Goal: Task Accomplishment & Management: Manage account settings

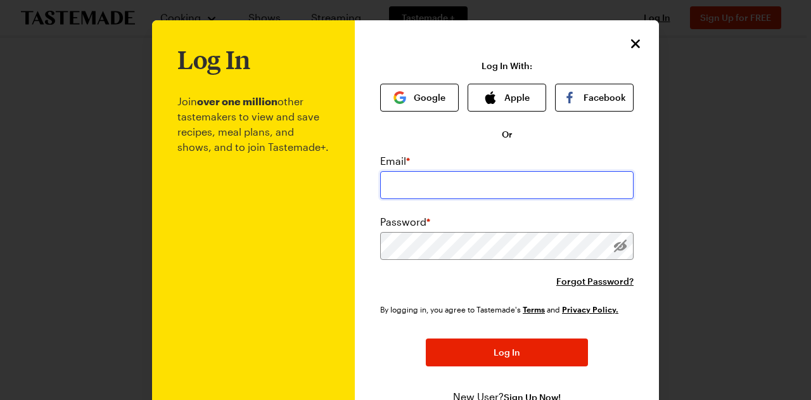
type input "[EMAIL_ADDRESS][DOMAIN_NAME]"
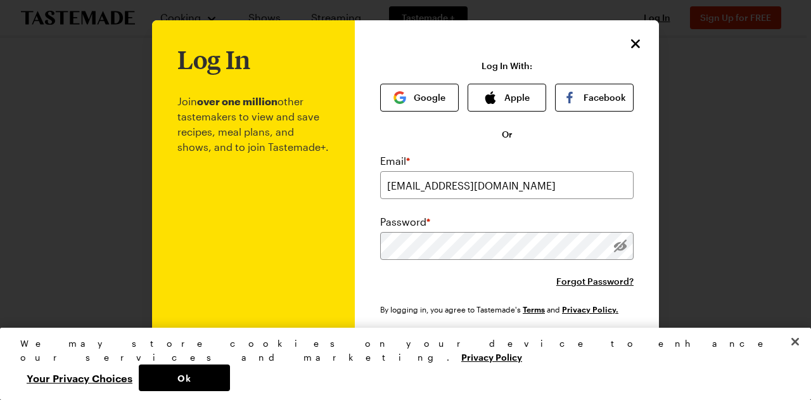
click at [508, 340] on button "Log In" at bounding box center [507, 352] width 162 height 28
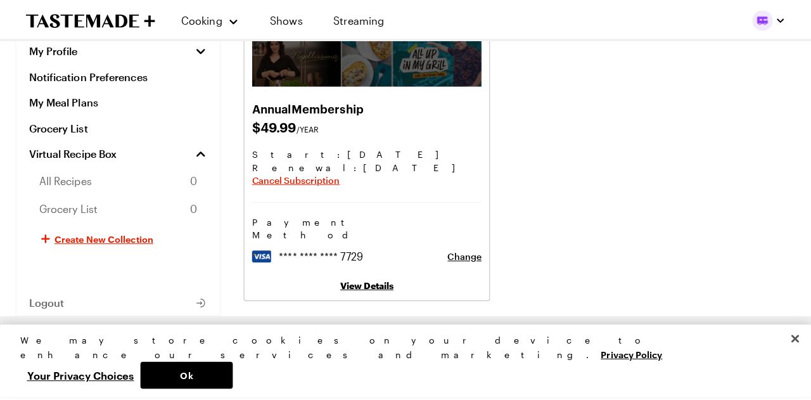
scroll to position [189, 0]
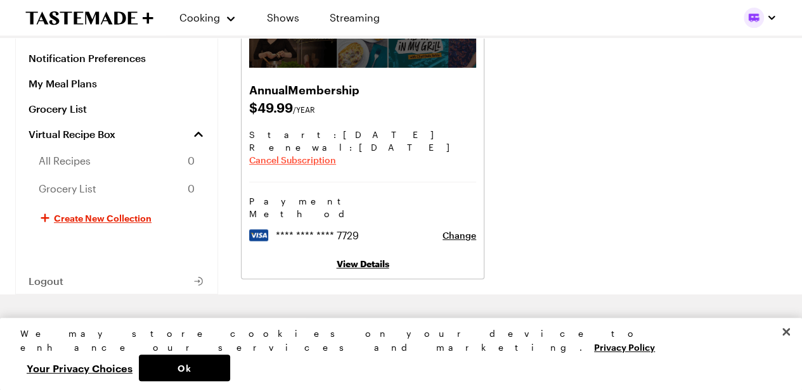
click at [281, 162] on span "Cancel Subscription" at bounding box center [292, 160] width 87 height 13
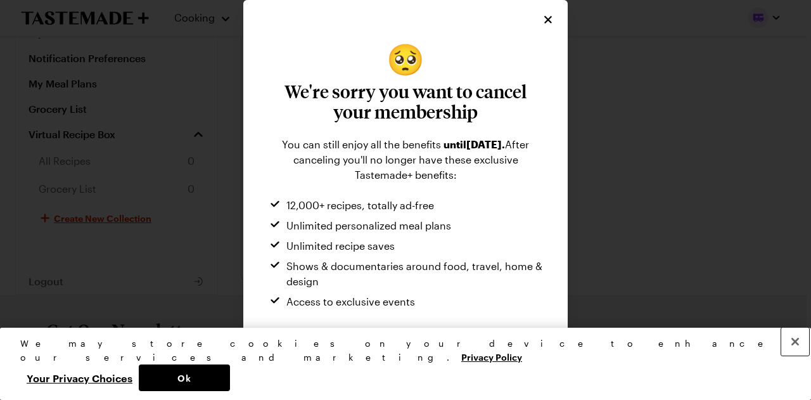
click at [795, 355] on button "Close" at bounding box center [795, 342] width 28 height 28
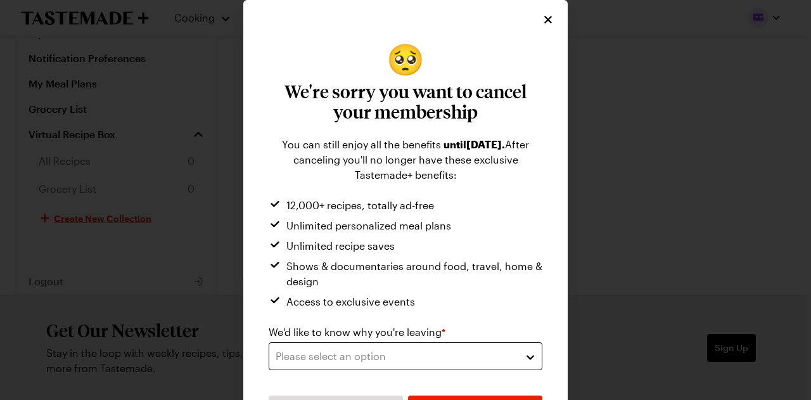
click at [474, 352] on div "Please select an option" at bounding box center [396, 356] width 241 height 15
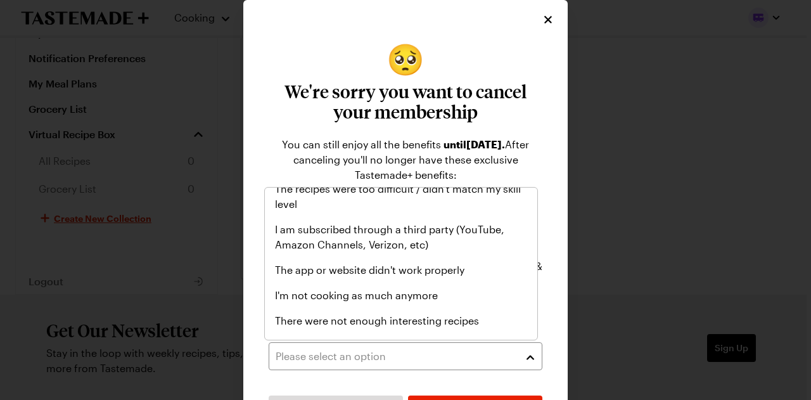
scroll to position [147, 0]
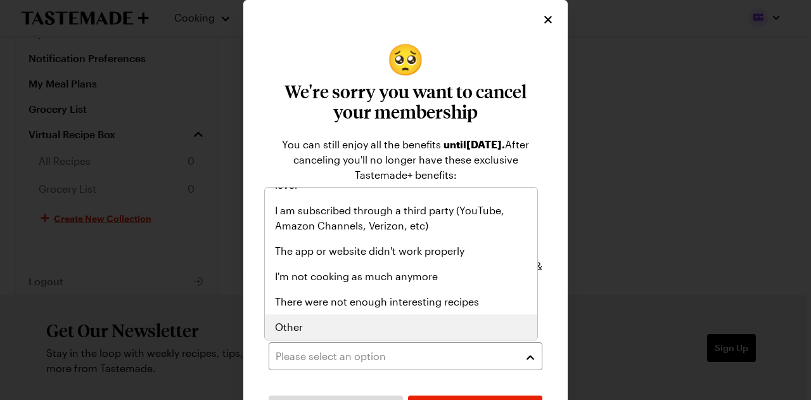
click at [449, 323] on div "Other" at bounding box center [401, 326] width 252 height 15
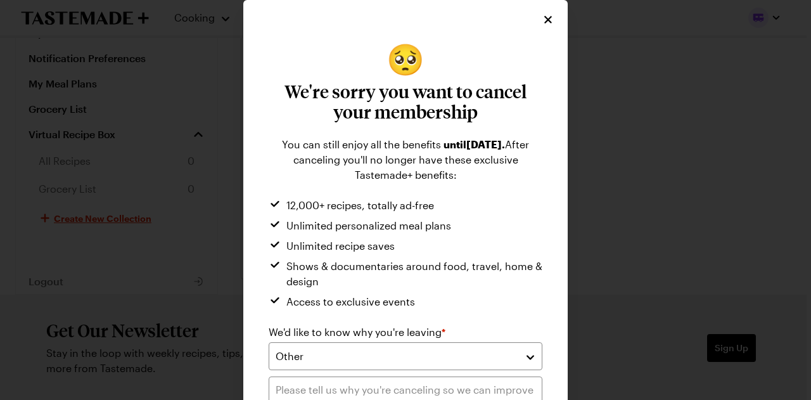
click at [486, 307] on li "Access to exclusive events" at bounding box center [406, 301] width 274 height 15
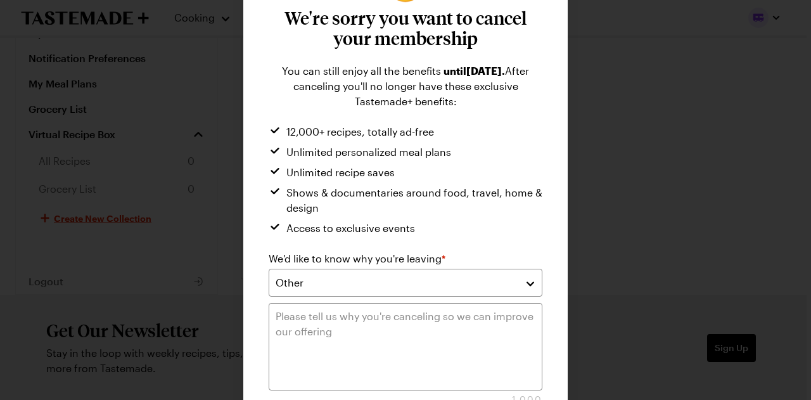
scroll to position [152, 0]
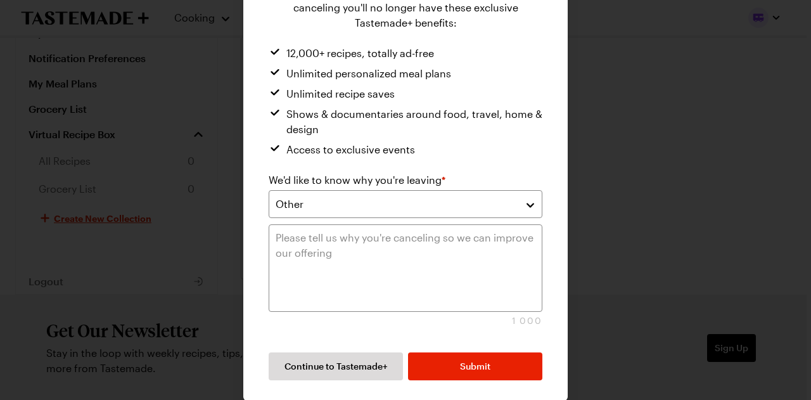
click at [466, 351] on div "Continue to Tastemade+ Submit" at bounding box center [406, 353] width 274 height 53
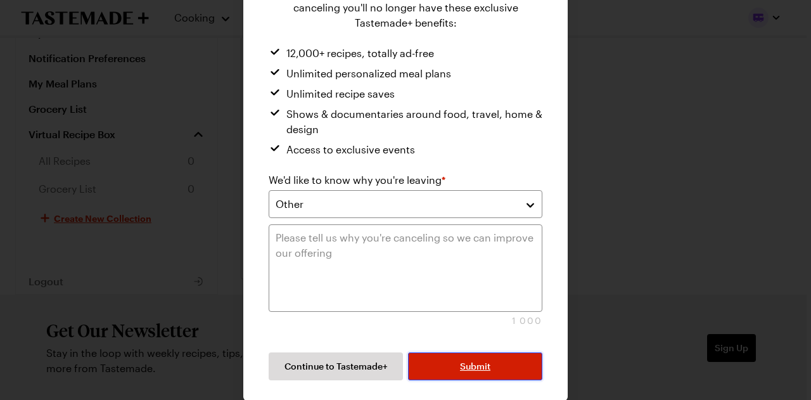
click at [461, 354] on button "Submit" at bounding box center [475, 366] width 134 height 28
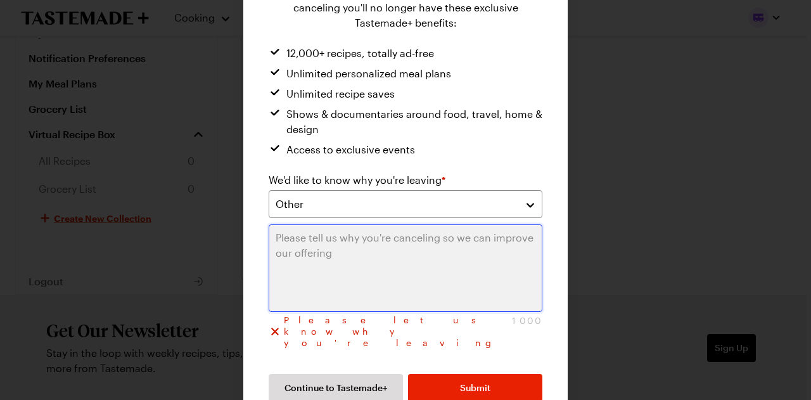
click at [385, 283] on textarea at bounding box center [406, 267] width 274 height 87
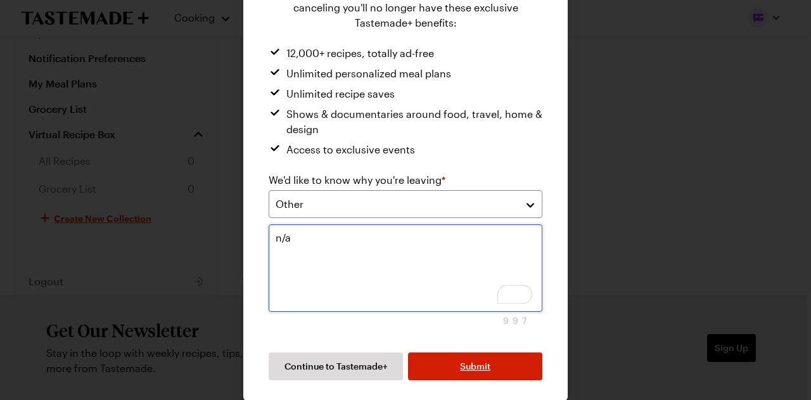
type textarea "n/a"
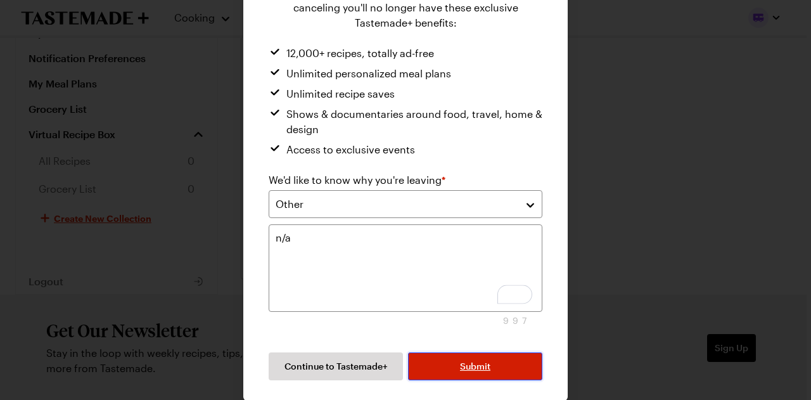
click at [506, 369] on button "Submit" at bounding box center [475, 366] width 134 height 28
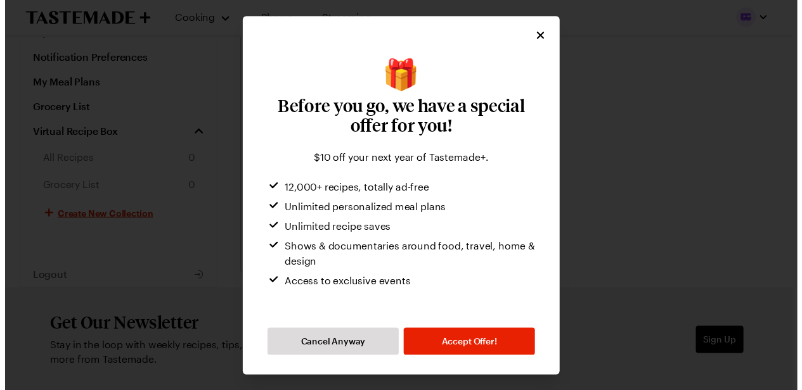
scroll to position [0, 0]
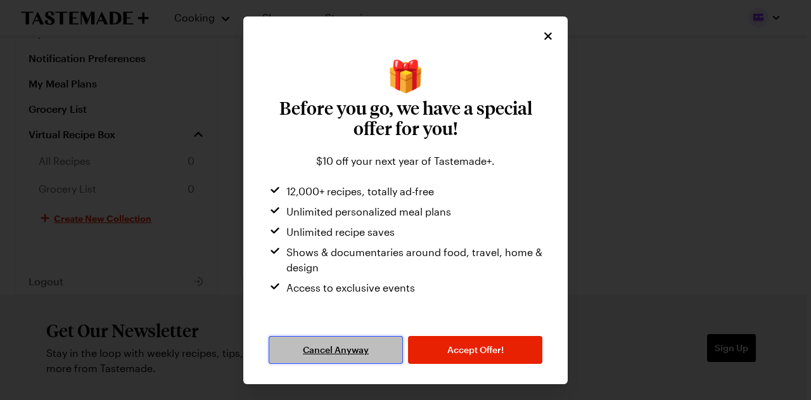
click at [338, 352] on span "Cancel Anyway" at bounding box center [336, 349] width 66 height 13
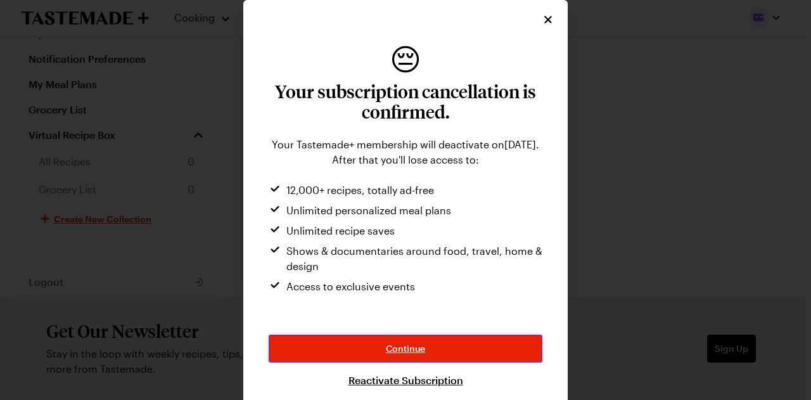
click at [338, 352] on button "Continue" at bounding box center [406, 349] width 274 height 28
